Goal: Transaction & Acquisition: Book appointment/travel/reservation

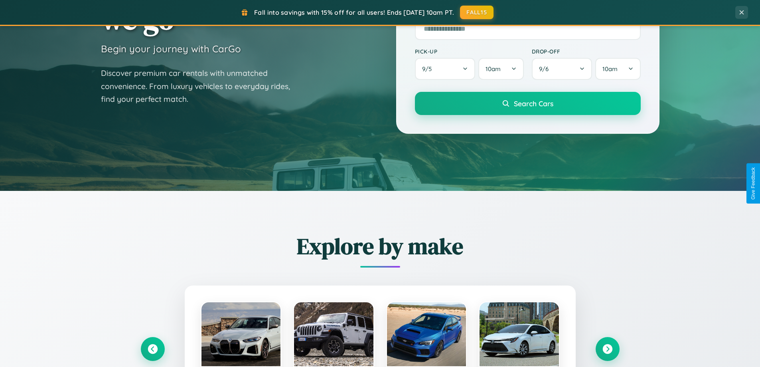
scroll to position [344, 0]
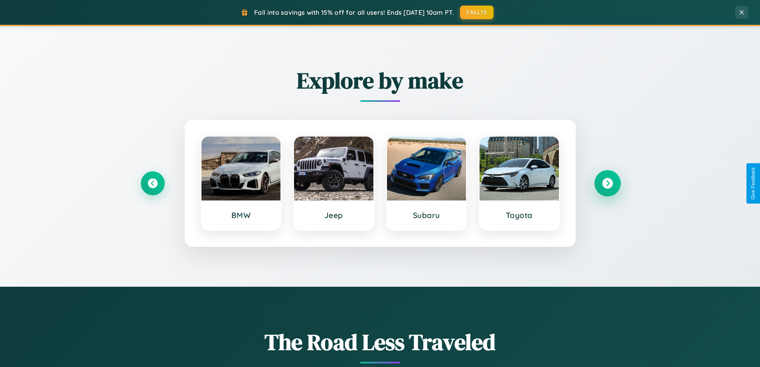
click at [608, 183] on icon at bounding box center [607, 183] width 11 height 11
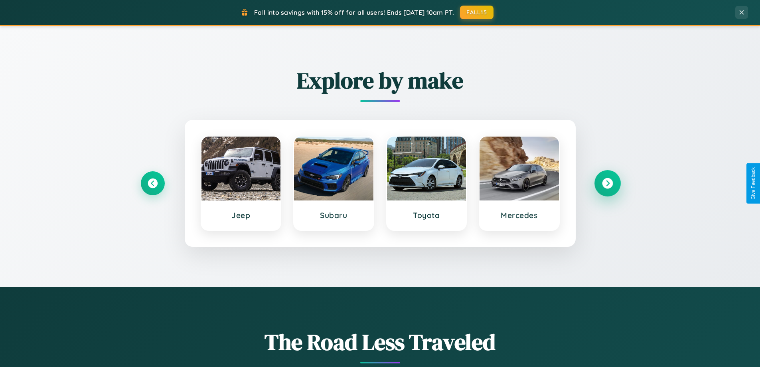
click at [608, 183] on icon at bounding box center [607, 183] width 11 height 11
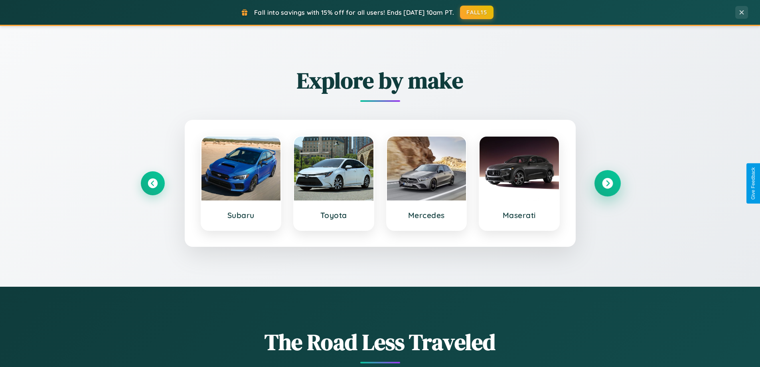
click at [608, 183] on icon at bounding box center [607, 183] width 11 height 11
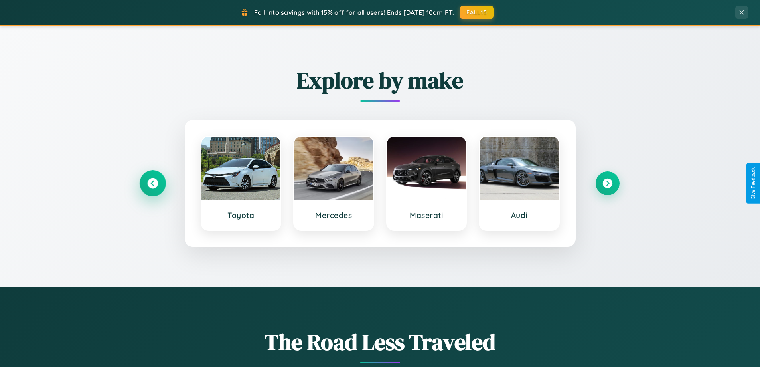
click at [152, 183] on icon at bounding box center [152, 183] width 11 height 11
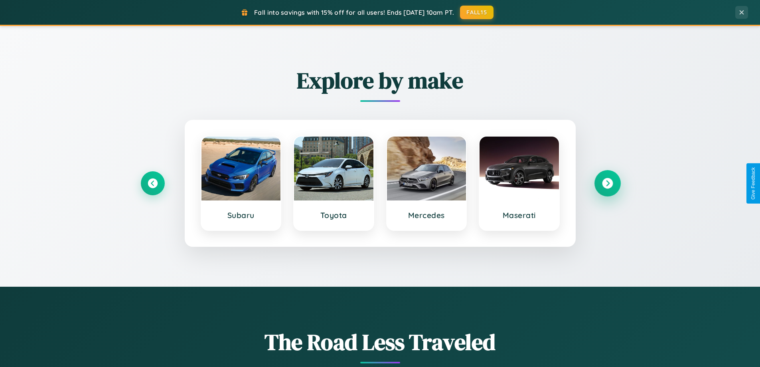
click at [608, 183] on icon at bounding box center [607, 183] width 11 height 11
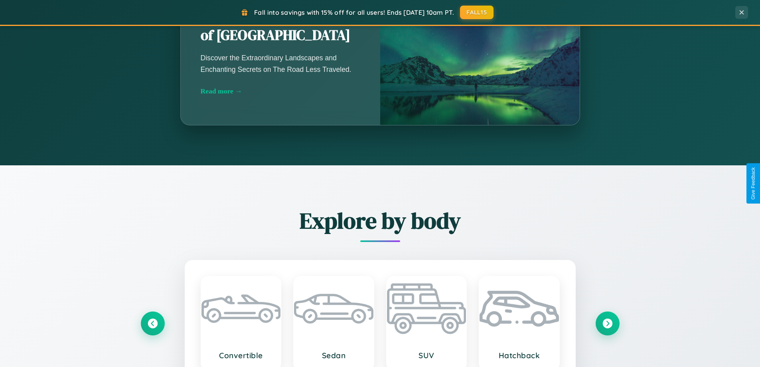
scroll to position [1536, 0]
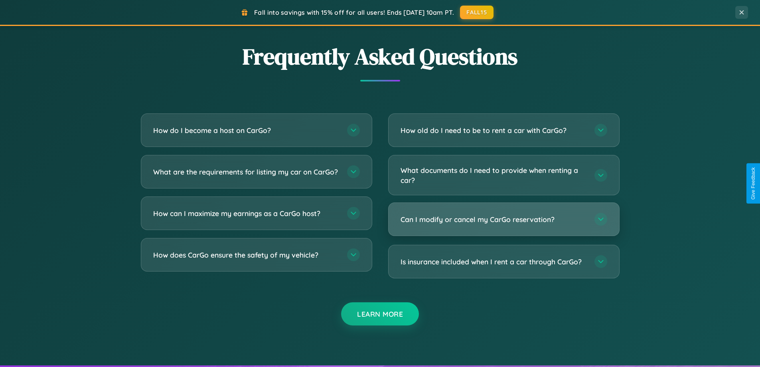
click at [504, 219] on h3 "Can I modify or cancel my CarGo reservation?" at bounding box center [494, 219] width 186 height 10
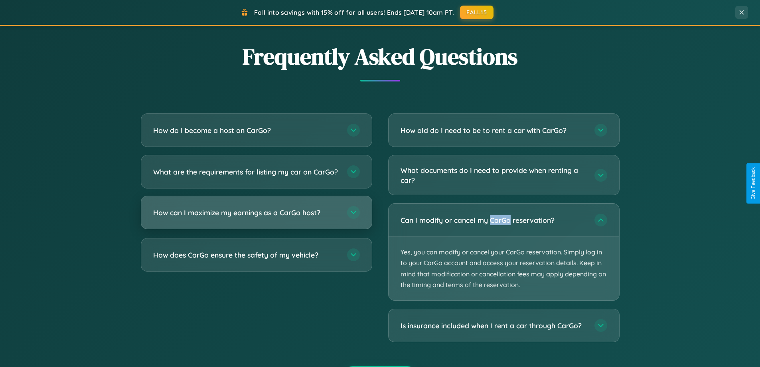
click at [256, 218] on h3 "How can I maximize my earnings as a CarGo host?" at bounding box center [246, 213] width 186 height 10
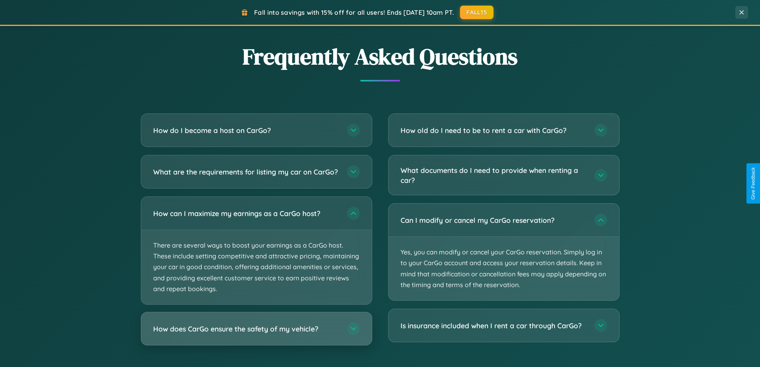
click at [256, 334] on h3 "How does CarGo ensure the safety of my vehicle?" at bounding box center [246, 329] width 186 height 10
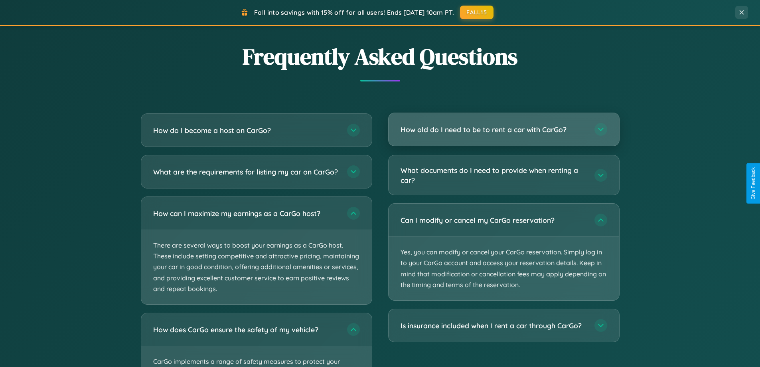
click at [504, 129] on h3 "How old do I need to be to rent a car with CarGo?" at bounding box center [494, 130] width 186 height 10
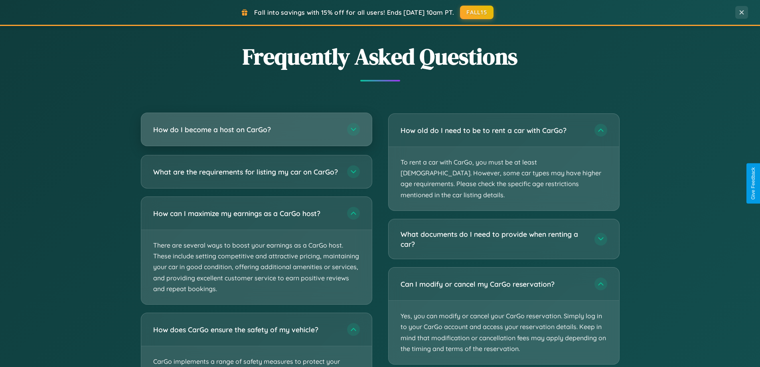
click at [256, 129] on h3 "How do I become a host on CarGo?" at bounding box center [246, 130] width 186 height 10
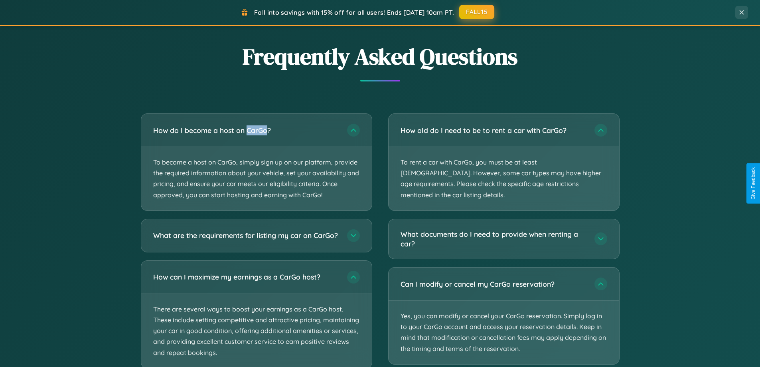
click at [477, 12] on button "FALL15" at bounding box center [476, 12] width 35 height 14
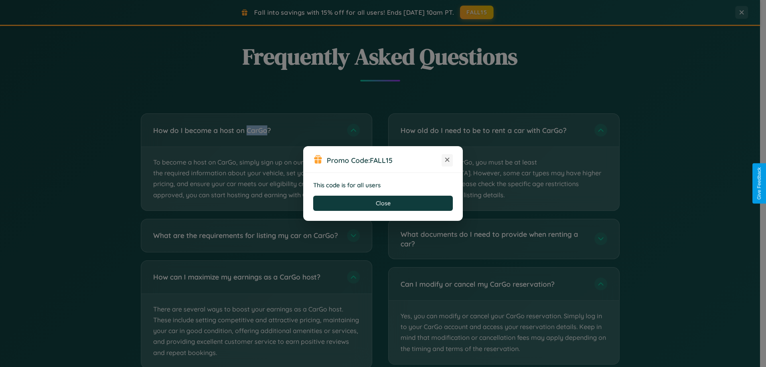
click at [448, 160] on icon at bounding box center [448, 160] width 8 height 8
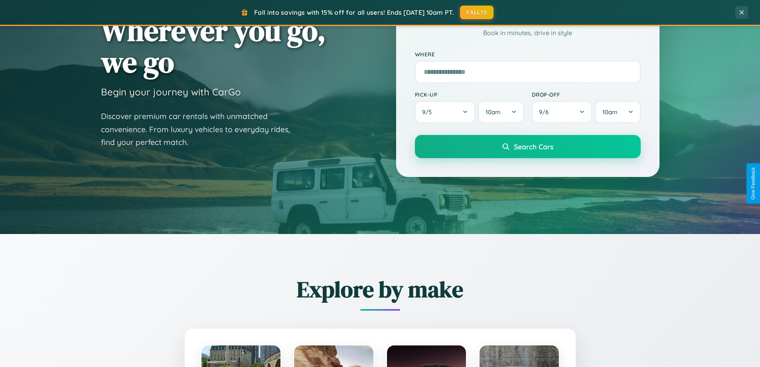
scroll to position [24, 0]
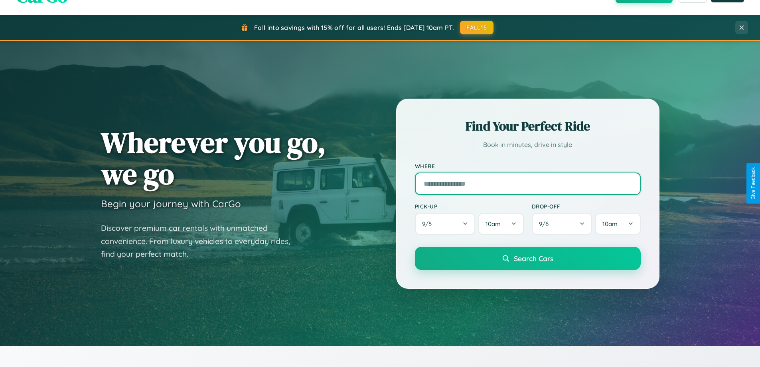
click at [528, 183] on input "text" at bounding box center [528, 183] width 226 height 22
type input "**********"
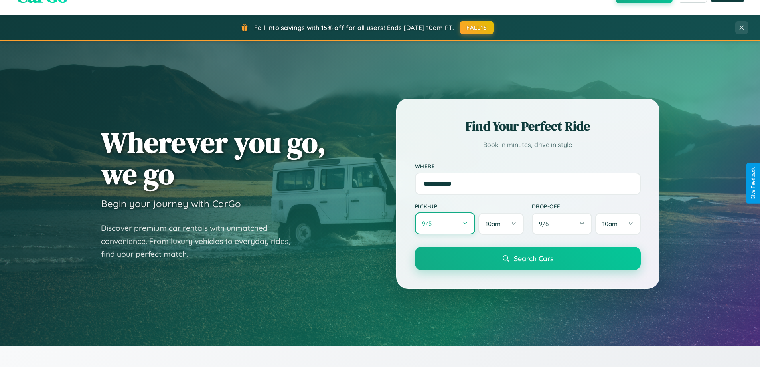
click at [445, 224] on button "9 / 5" at bounding box center [445, 223] width 61 height 22
select select "*"
select select "****"
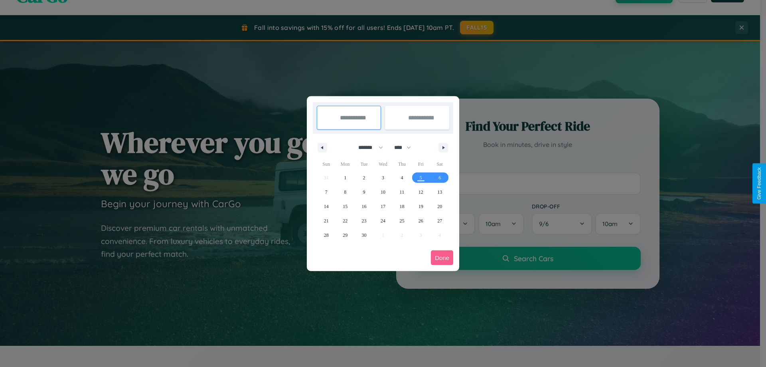
drag, startPoint x: 367, startPoint y: 147, endPoint x: 383, endPoint y: 160, distance: 20.4
click at [367, 147] on select "******* ******** ***** ***** *** **** **** ****** ********* ******* ******** **…" at bounding box center [369, 147] width 34 height 13
select select "*"
click at [406, 147] on select "**** **** **** **** **** **** **** **** **** **** **** **** **** **** **** ****…" at bounding box center [402, 147] width 24 height 13
select select "****"
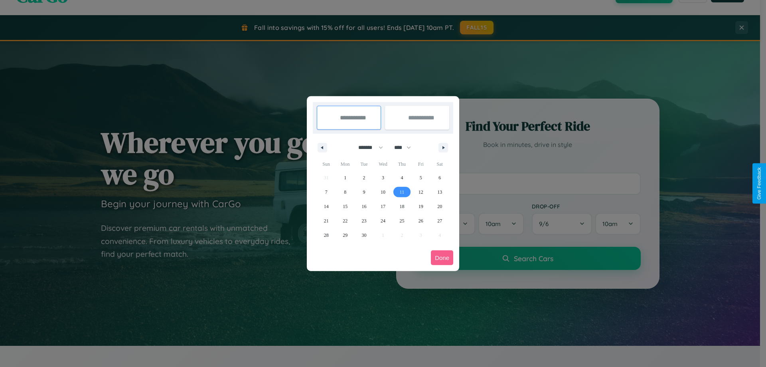
click at [402, 192] on span "11" at bounding box center [402, 192] width 5 height 14
type input "**********"
click at [383, 206] on span "17" at bounding box center [383, 206] width 5 height 14
type input "**********"
click at [442, 257] on button "Done" at bounding box center [442, 257] width 22 height 15
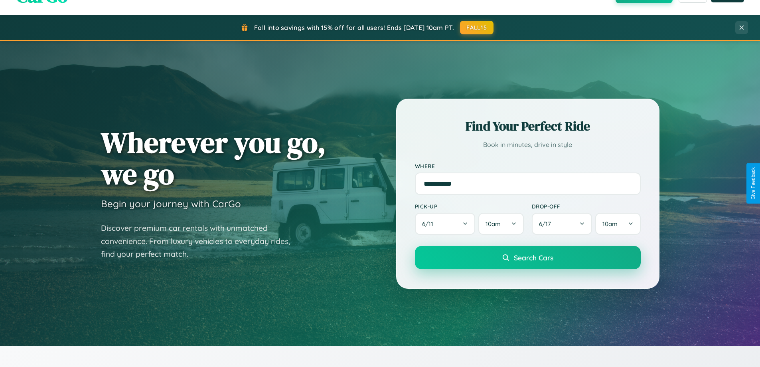
click at [528, 257] on span "Search Cars" at bounding box center [534, 257] width 40 height 9
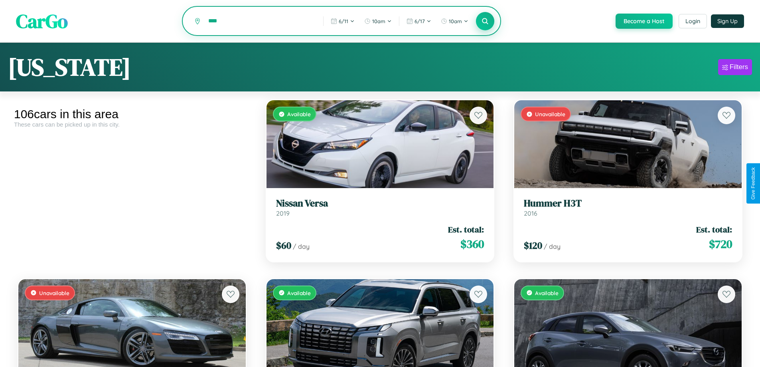
type input "****"
click at [485, 22] on icon at bounding box center [486, 21] width 8 height 8
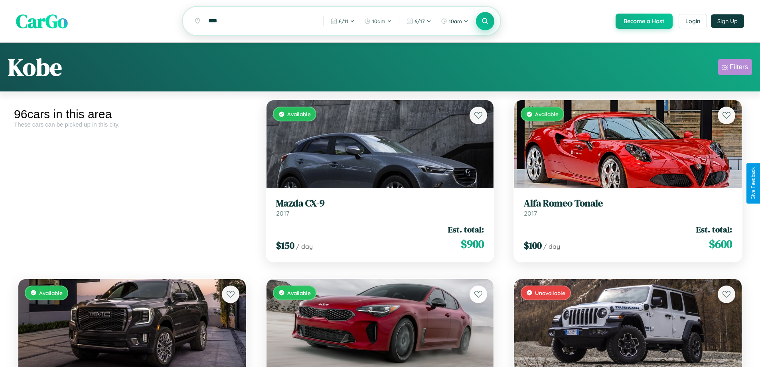
click at [735, 68] on div "Filters" at bounding box center [739, 67] width 18 height 8
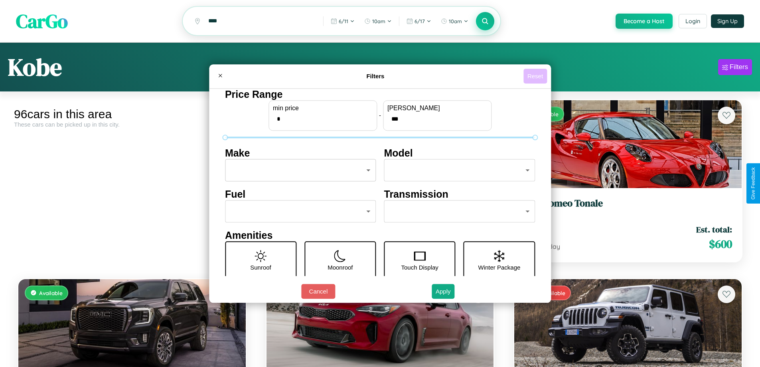
click at [537, 76] on button "Reset" at bounding box center [536, 76] width 24 height 15
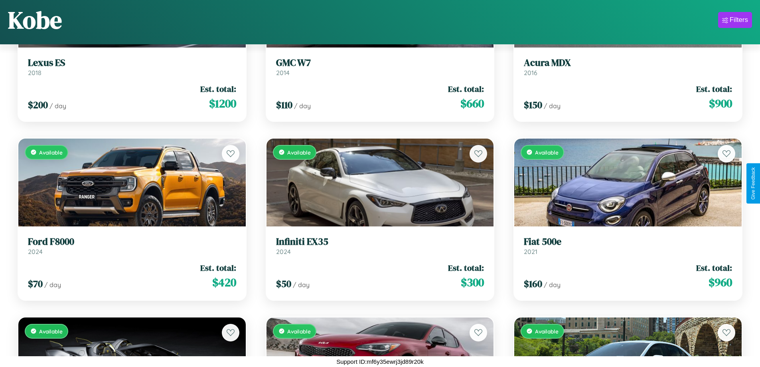
scroll to position [1900, 0]
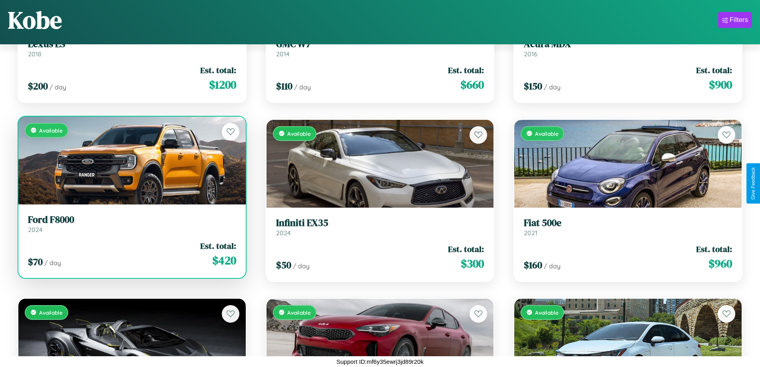
click at [131, 227] on link "Ford F8000 2024" at bounding box center [132, 224] width 208 height 20
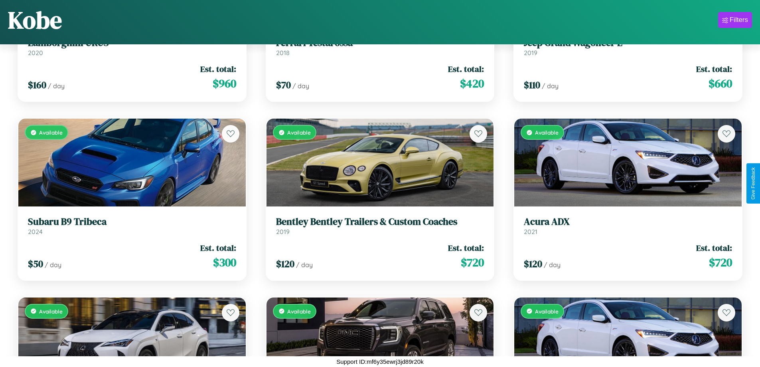
scroll to position [1543, 0]
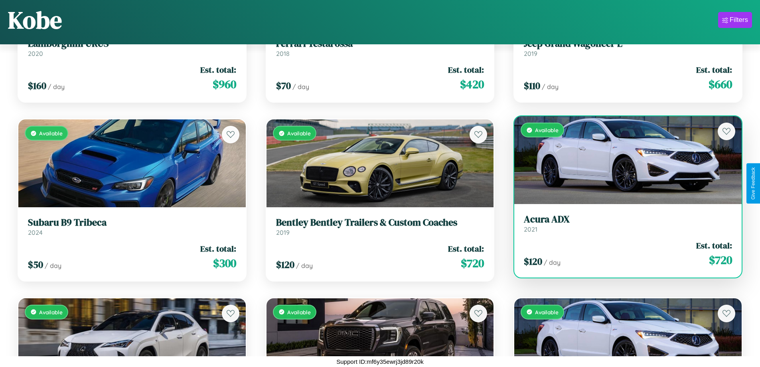
click at [623, 225] on link "Acura ADX 2021" at bounding box center [628, 224] width 208 height 20
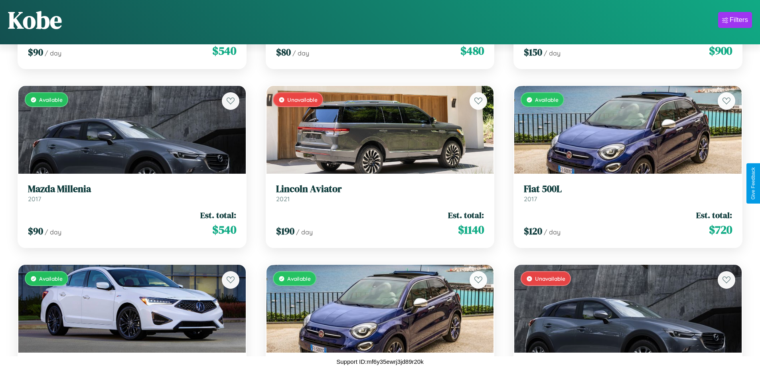
scroll to position [291, 0]
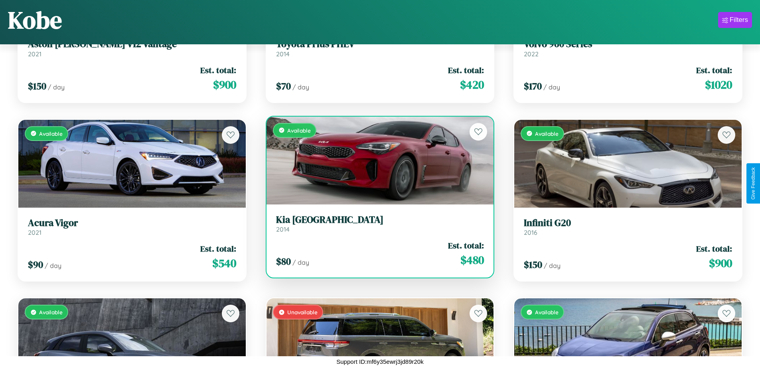
click at [377, 223] on h3 "Kia Miami" at bounding box center [380, 220] width 208 height 12
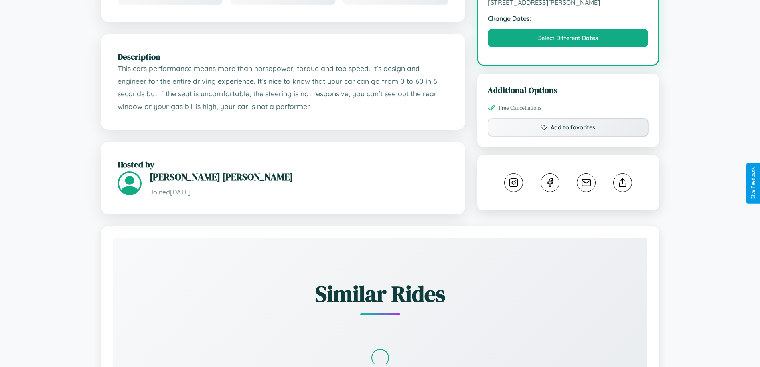
scroll to position [262, 0]
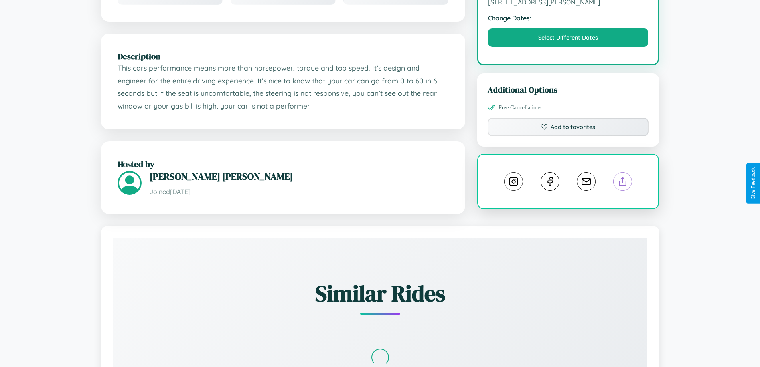
click at [623, 182] on line at bounding box center [623, 180] width 0 height 6
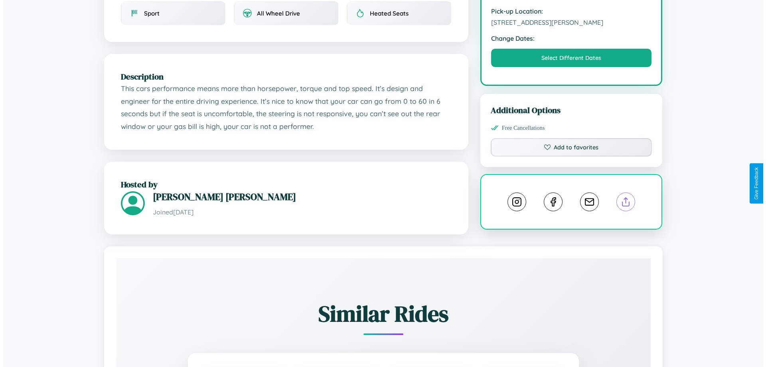
scroll to position [0, 0]
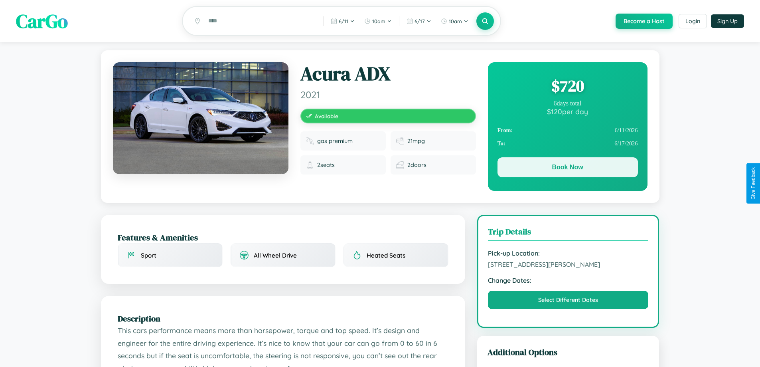
click at [568, 168] on button "Book Now" at bounding box center [568, 167] width 141 height 20
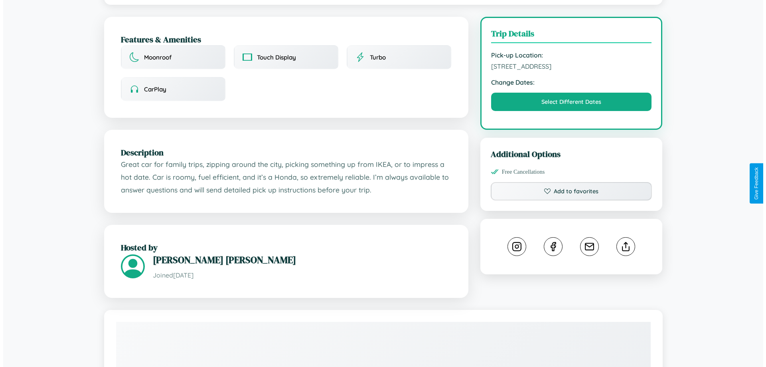
scroll to position [207, 0]
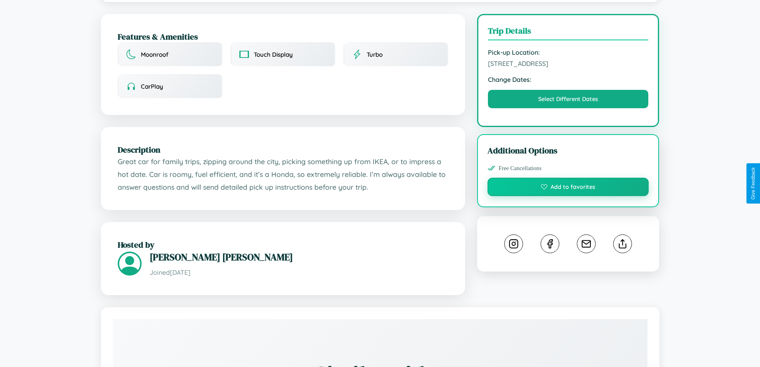
click at [568, 182] on button "Add to favorites" at bounding box center [569, 187] width 162 height 18
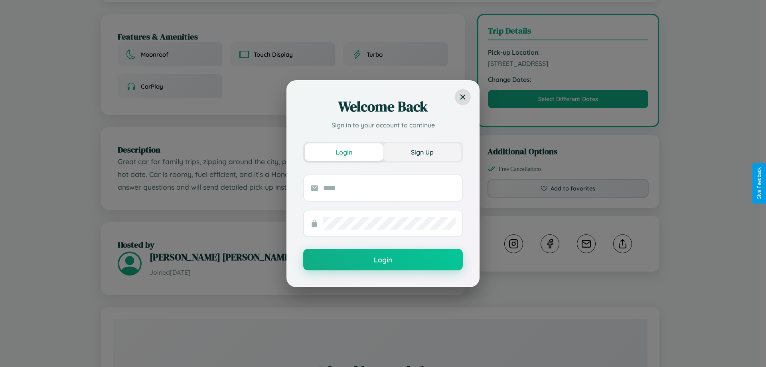
click at [422, 152] on button "Sign Up" at bounding box center [422, 152] width 78 height 18
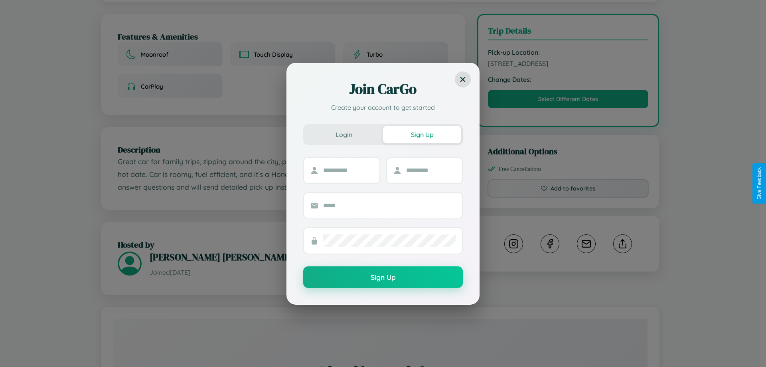
click at [568, 183] on div "Join CarGo Create your account to get started Login Sign Up Sign Up" at bounding box center [383, 183] width 766 height 367
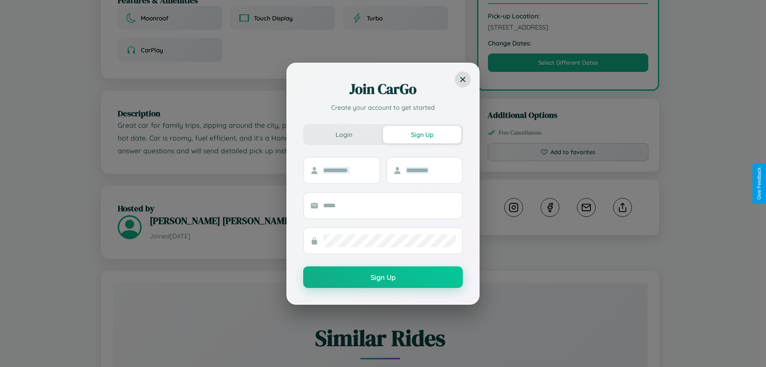
scroll to position [262, 0]
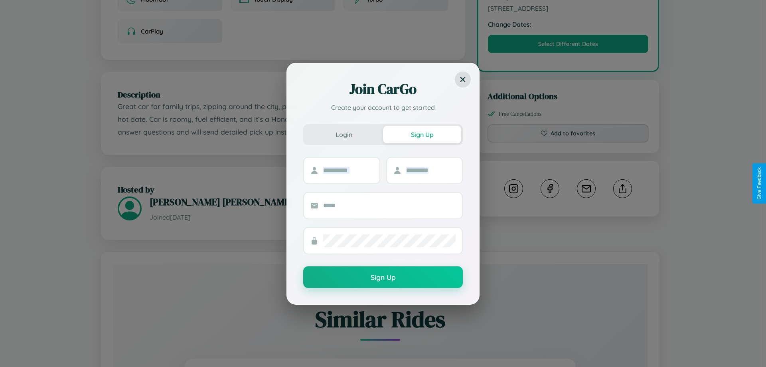
click at [623, 183] on div "Join CarGo Create your account to get started Login Sign Up Sign Up" at bounding box center [383, 183] width 766 height 367
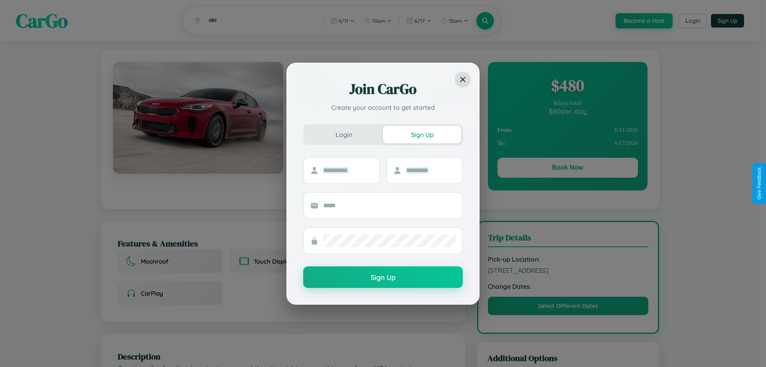
scroll to position [0, 0]
click at [568, 169] on div "Join CarGo Create your account to get started Login Sign Up Sign Up" at bounding box center [383, 183] width 766 height 367
